Goal: Task Accomplishment & Management: Manage account settings

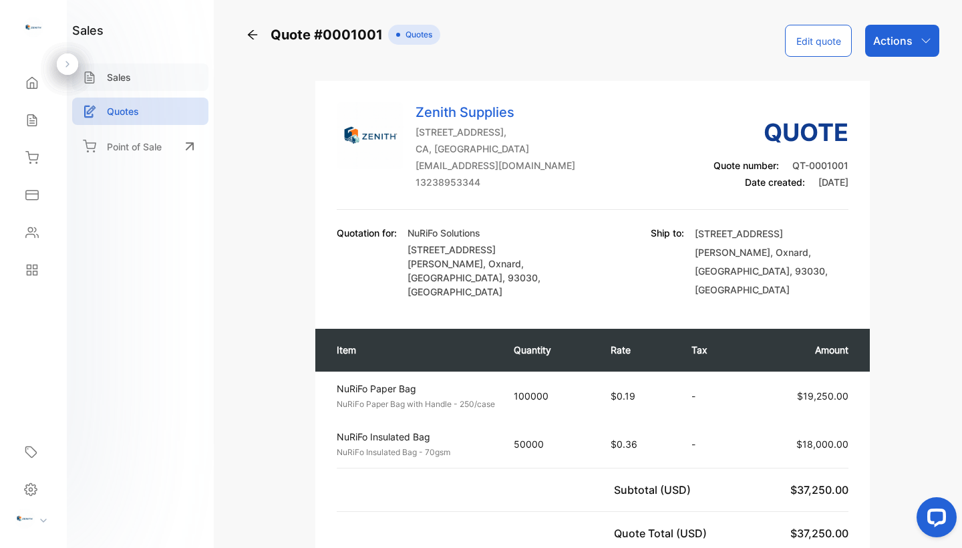
click at [126, 66] on div "Sales" at bounding box center [140, 76] width 136 height 27
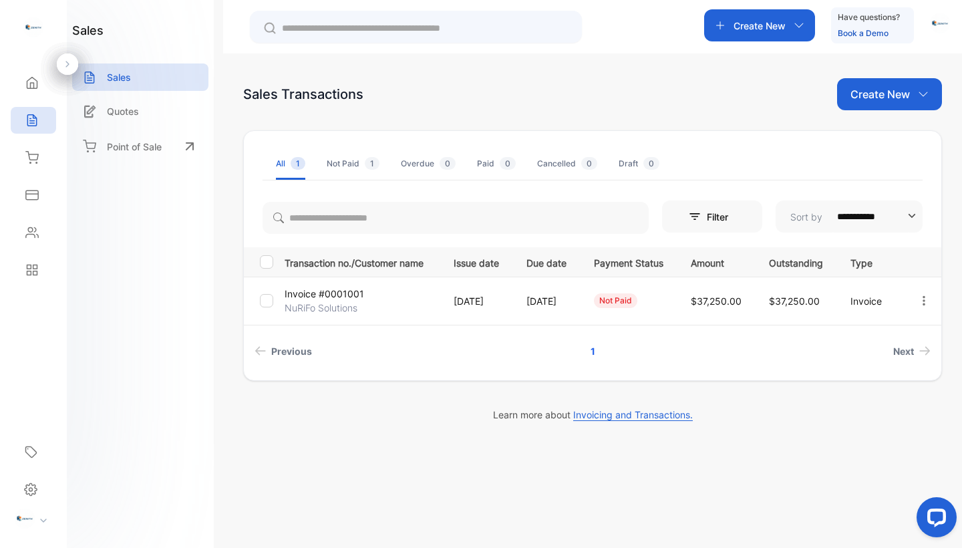
click at [34, 516] on img at bounding box center [25, 518] width 20 height 20
click at [140, 395] on div "sales Sales Quotes Point of Sale" at bounding box center [140, 274] width 147 height 548
click at [936, 19] on img "button" at bounding box center [940, 23] width 20 height 20
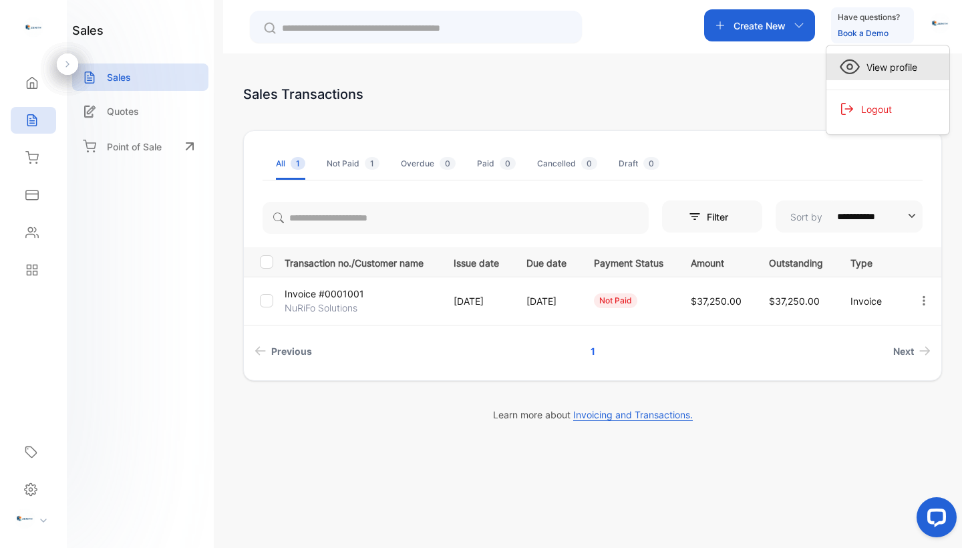
click at [880, 67] on span "View profile" at bounding box center [887, 67] width 57 height 14
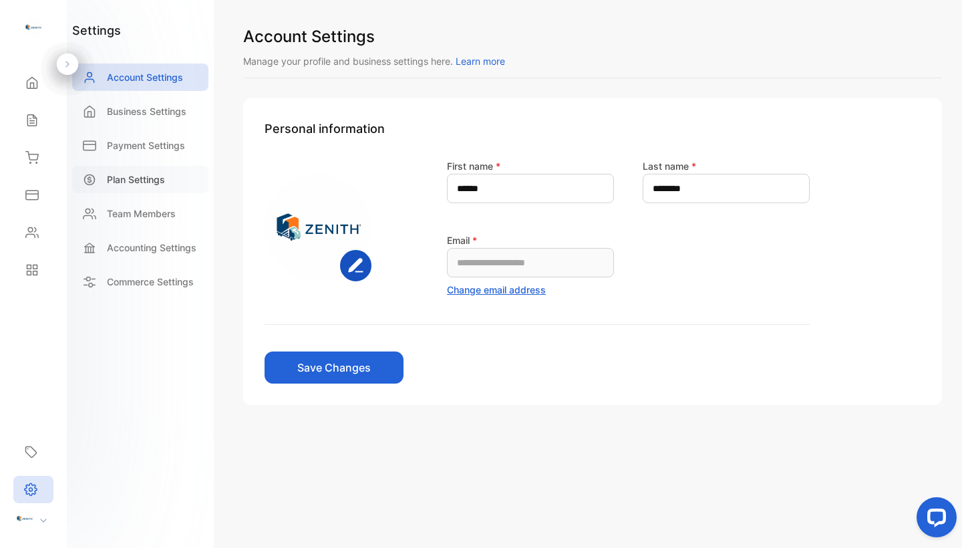
click at [154, 189] on div "Plan Settings" at bounding box center [140, 179] width 136 height 27
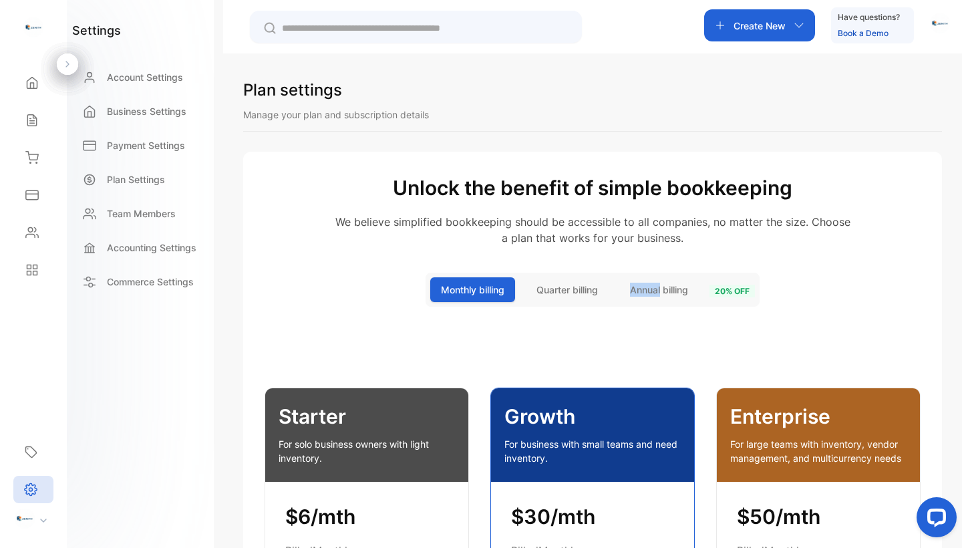
click at [670, 281] on button "Annual billing" at bounding box center [658, 289] width 79 height 25
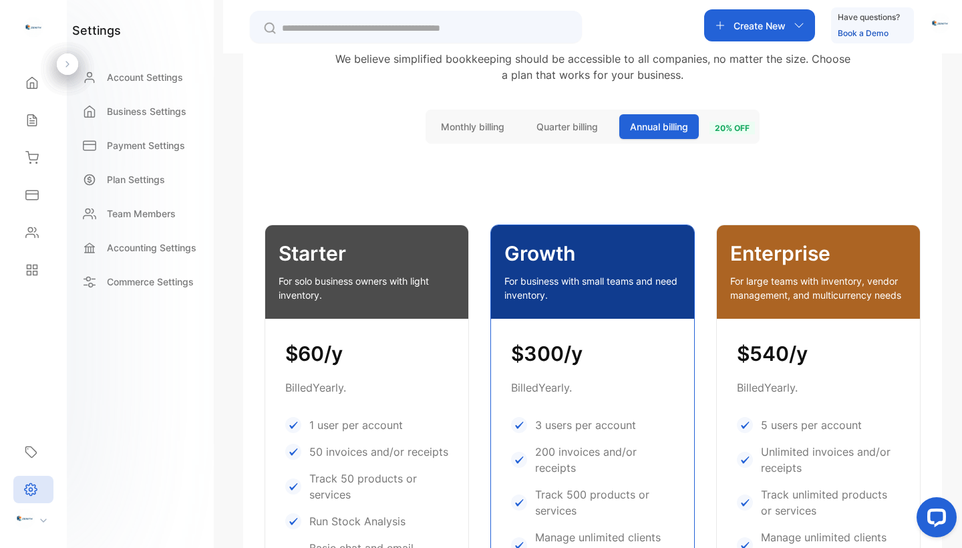
scroll to position [162, 0]
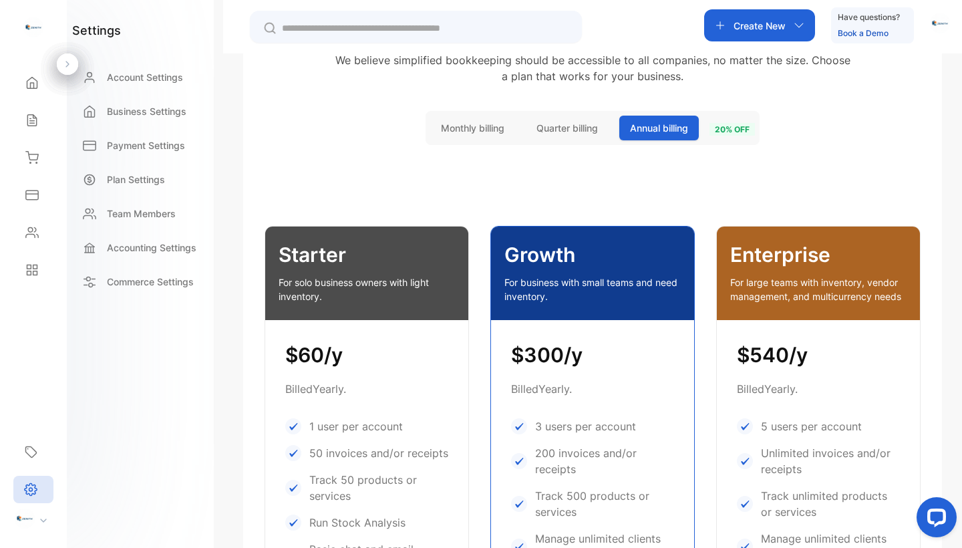
click at [560, 121] on span "Quarter billing" at bounding box center [566, 128] width 61 height 14
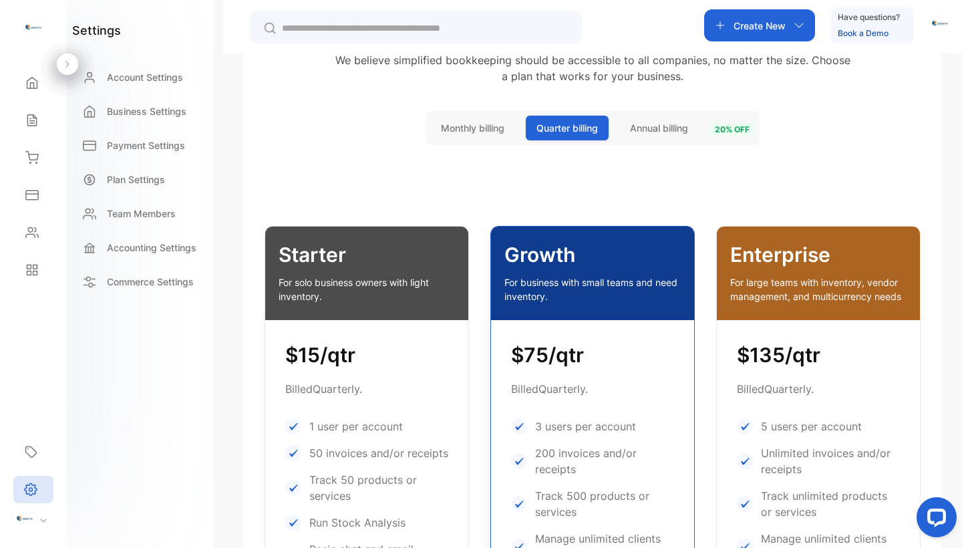
click at [634, 135] on button "Annual billing" at bounding box center [658, 128] width 79 height 25
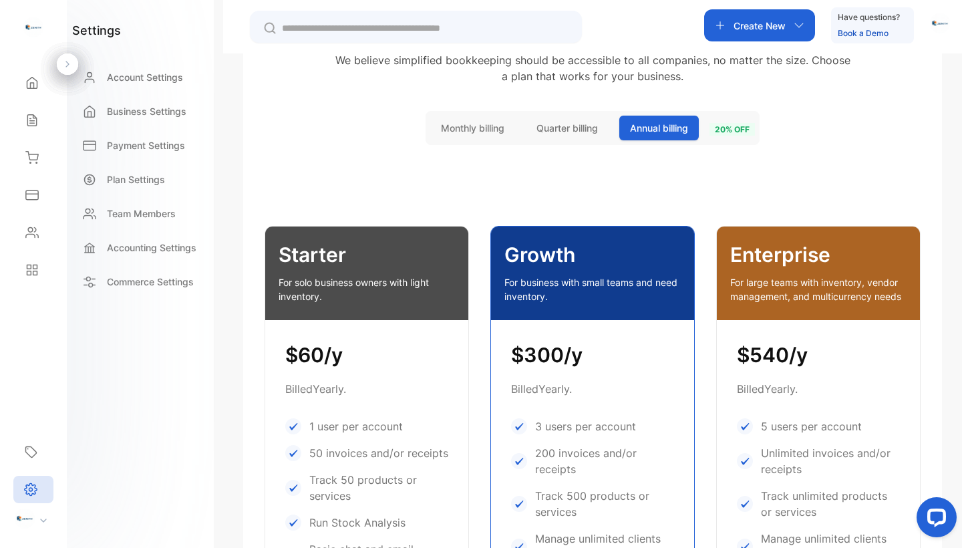
click at [504, 115] on div "Monthly billing Quarter billing Annual billing 20 % off" at bounding box center [592, 128] width 334 height 34
click at [487, 130] on span "Monthly billing" at bounding box center [472, 128] width 63 height 14
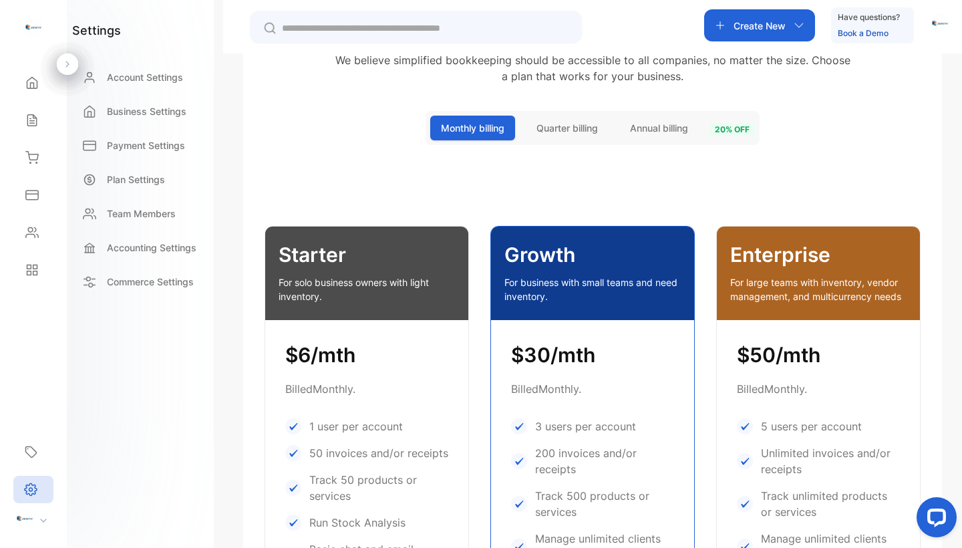
click at [568, 130] on span "Quarter billing" at bounding box center [566, 128] width 61 height 14
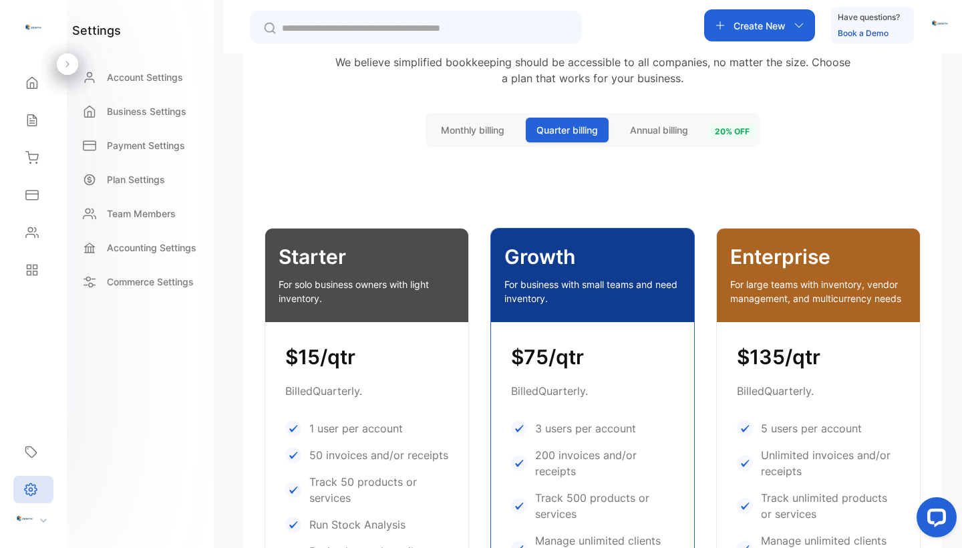
scroll to position [124, 0]
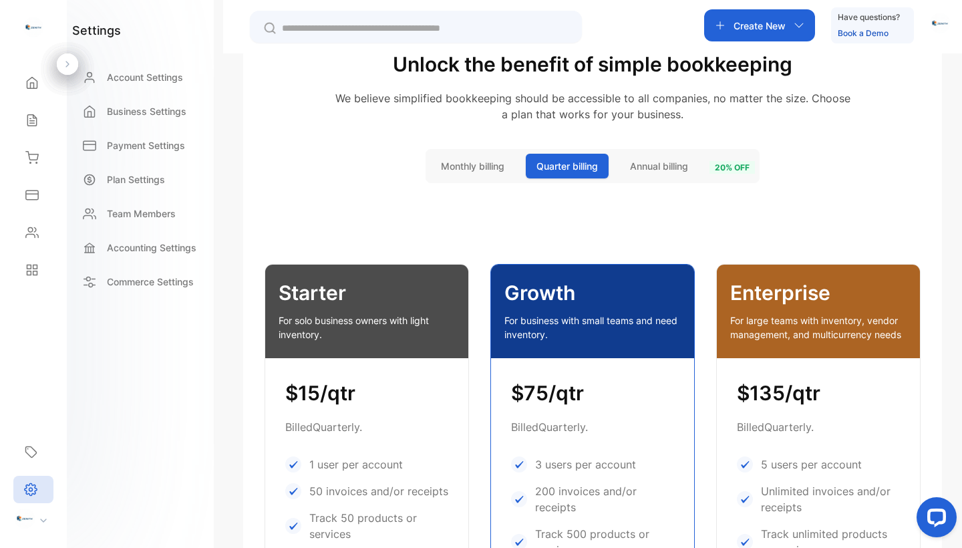
click at [656, 184] on div "Unlock the benefit of simple bookkeeping We believe simplified bookkeeping shou…" at bounding box center [592, 550] width 698 height 1044
click at [656, 168] on span "Annual billing" at bounding box center [659, 166] width 58 height 14
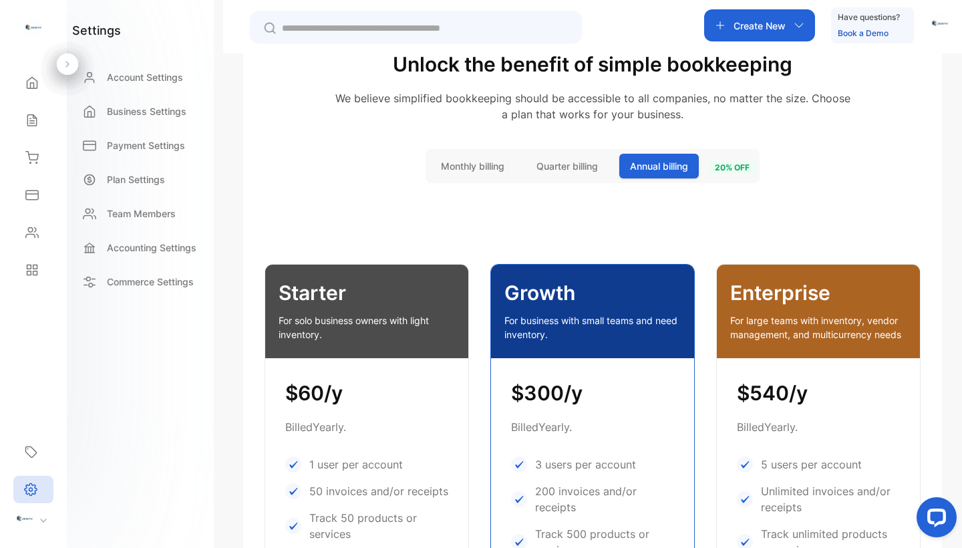
click at [536, 191] on div "Unlock the benefit of simple bookkeeping We believe simplified bookkeeping shou…" at bounding box center [592, 550] width 698 height 1044
click at [536, 188] on div "Unlock the benefit of simple bookkeeping We believe simplified bookkeeping shou…" at bounding box center [592, 550] width 698 height 1044
click at [556, 164] on span "Quarter billing" at bounding box center [566, 166] width 61 height 14
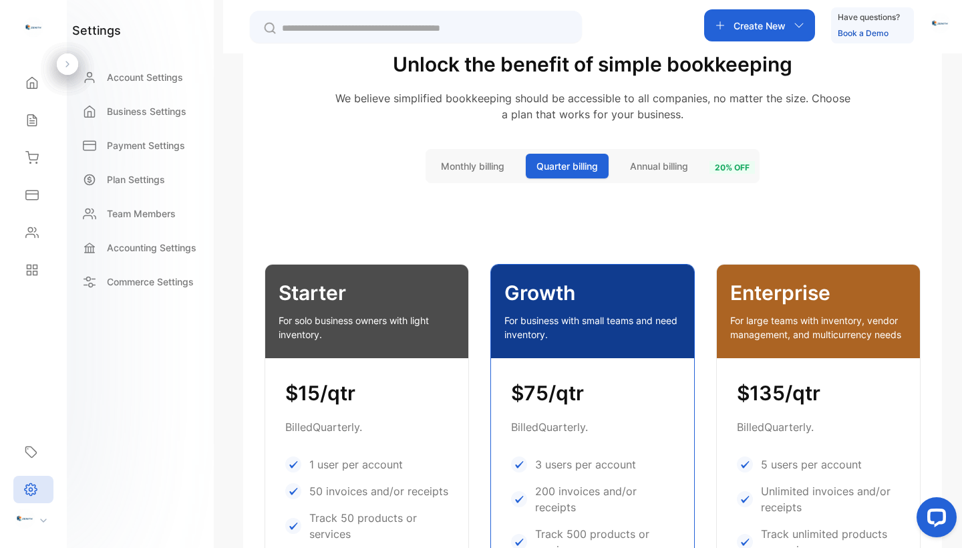
click at [665, 182] on div "Monthly billing Quarter billing Annual billing 20 % off" at bounding box center [592, 166] width 334 height 34
click at [664, 160] on span "Annual billing" at bounding box center [659, 166] width 58 height 14
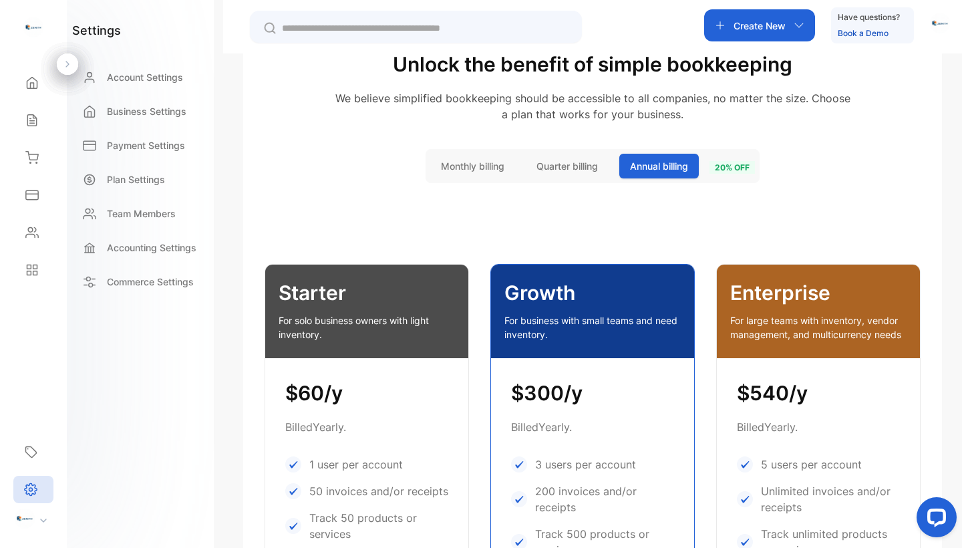
click at [582, 166] on span "Quarter billing" at bounding box center [566, 166] width 61 height 14
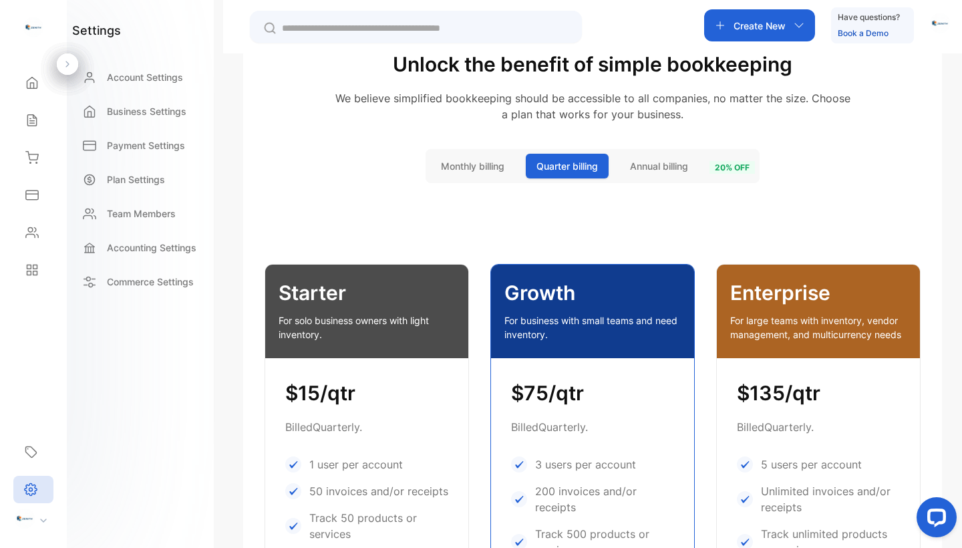
click at [647, 167] on span "Annual billing" at bounding box center [659, 166] width 58 height 14
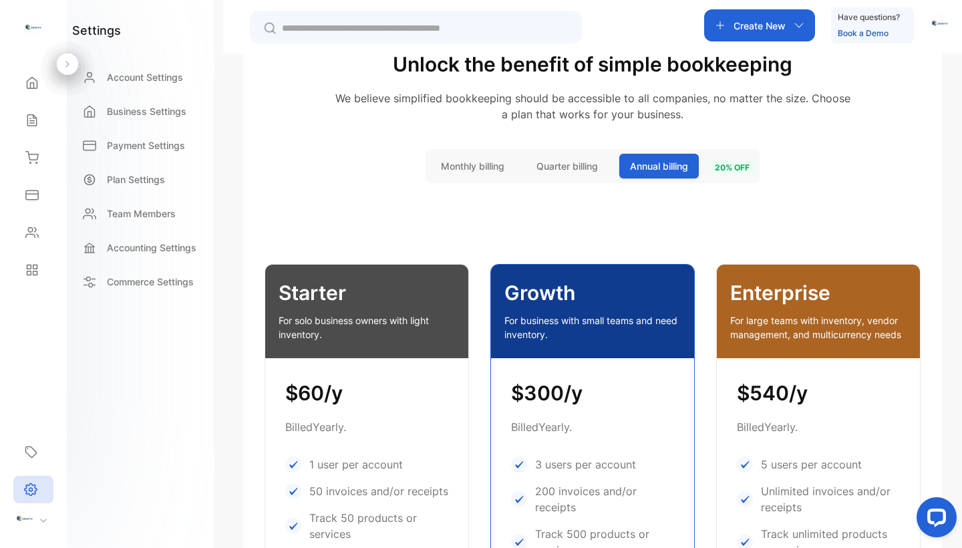
click at [605, 182] on div "Monthly billing Quarter billing Annual billing 20 % off" at bounding box center [592, 166] width 334 height 34
